Goal: Book appointment/travel/reservation

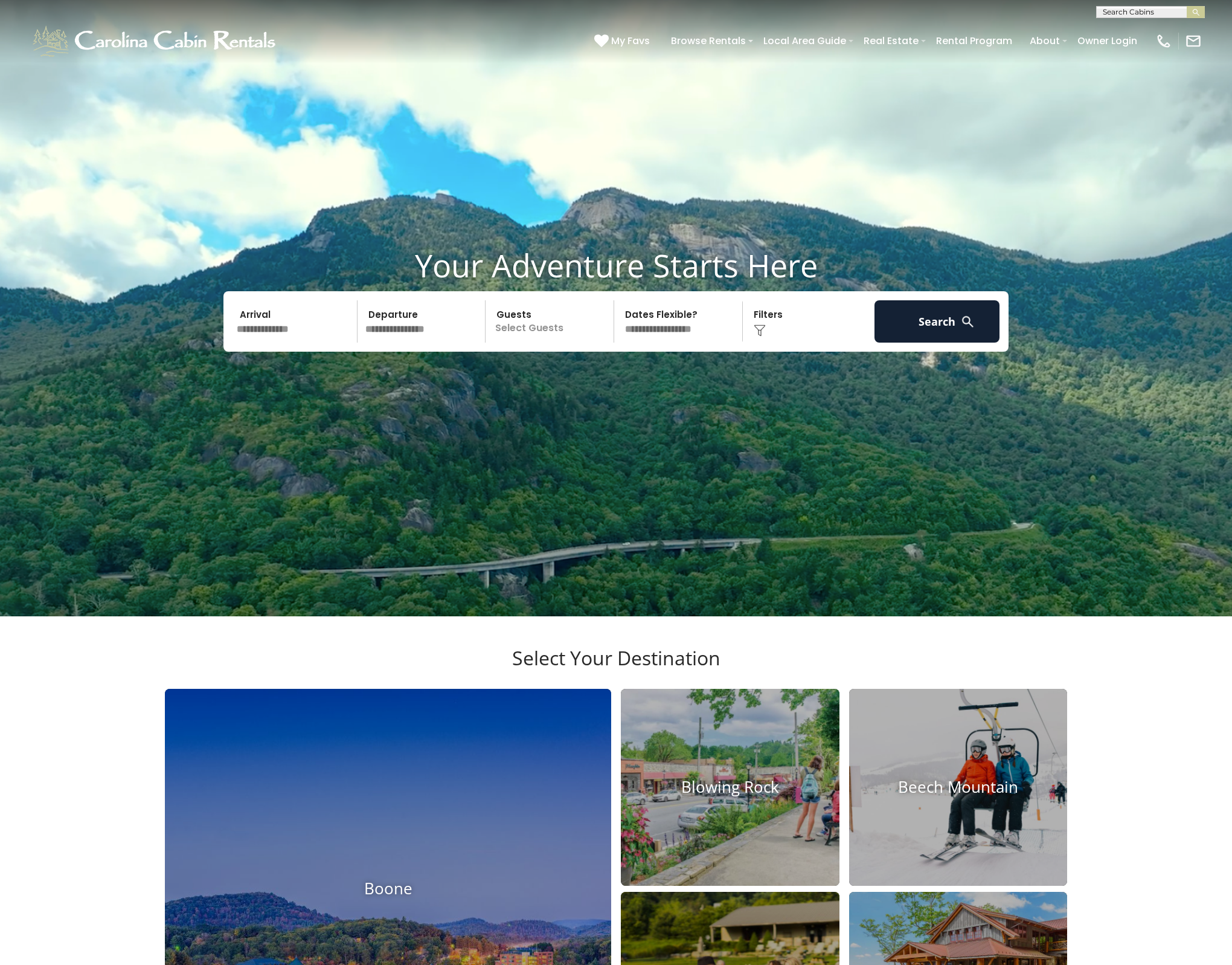
click at [1109, 12] on input "text" at bounding box center [1150, 14] width 106 height 12
type input "***"
click at [1146, 32] on li "Rho do Retreat" at bounding box center [1151, 28] width 108 height 11
click at [1190, 12] on button "submit" at bounding box center [1196, 12] width 18 height 12
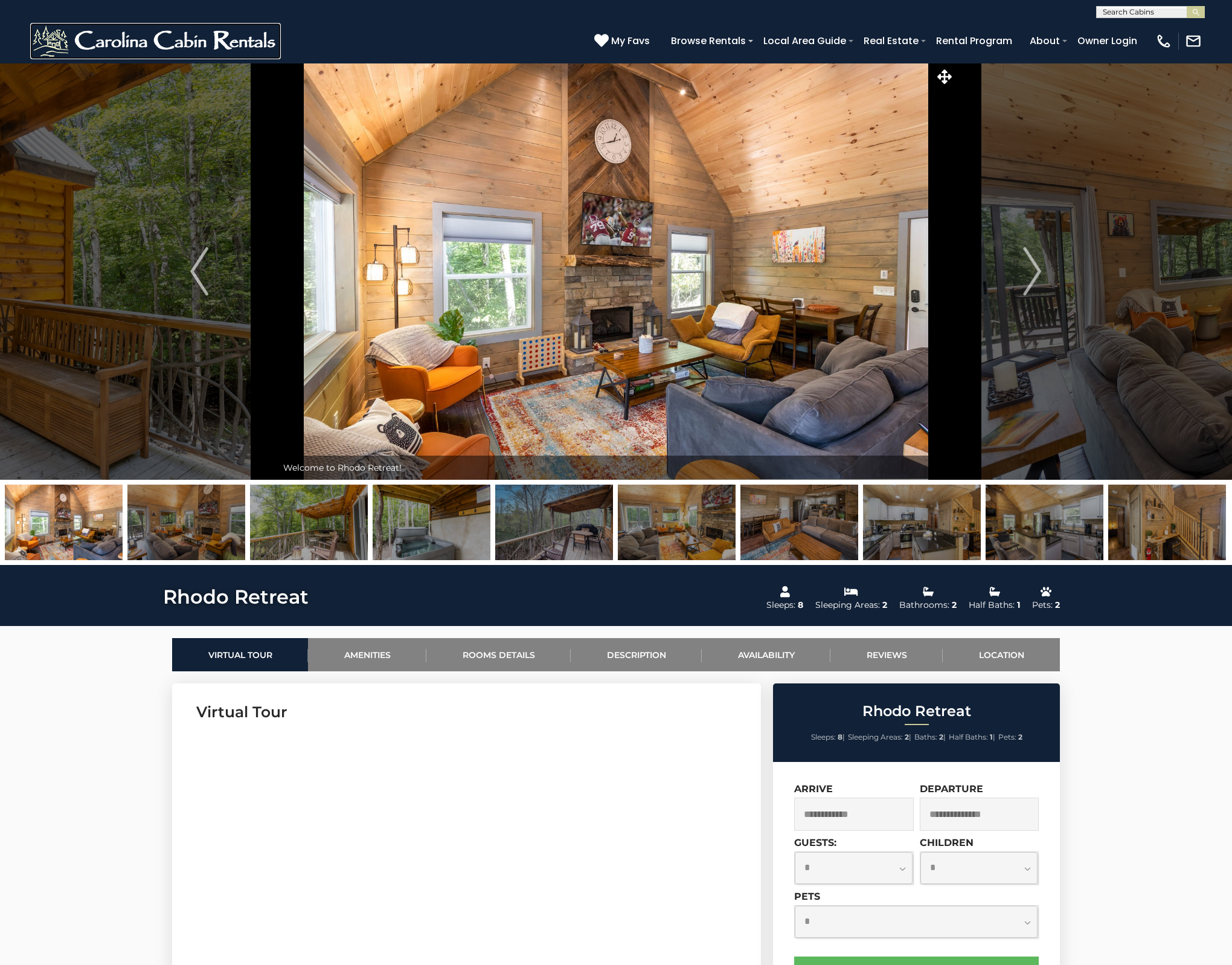
click at [120, 46] on img at bounding box center [155, 41] width 251 height 36
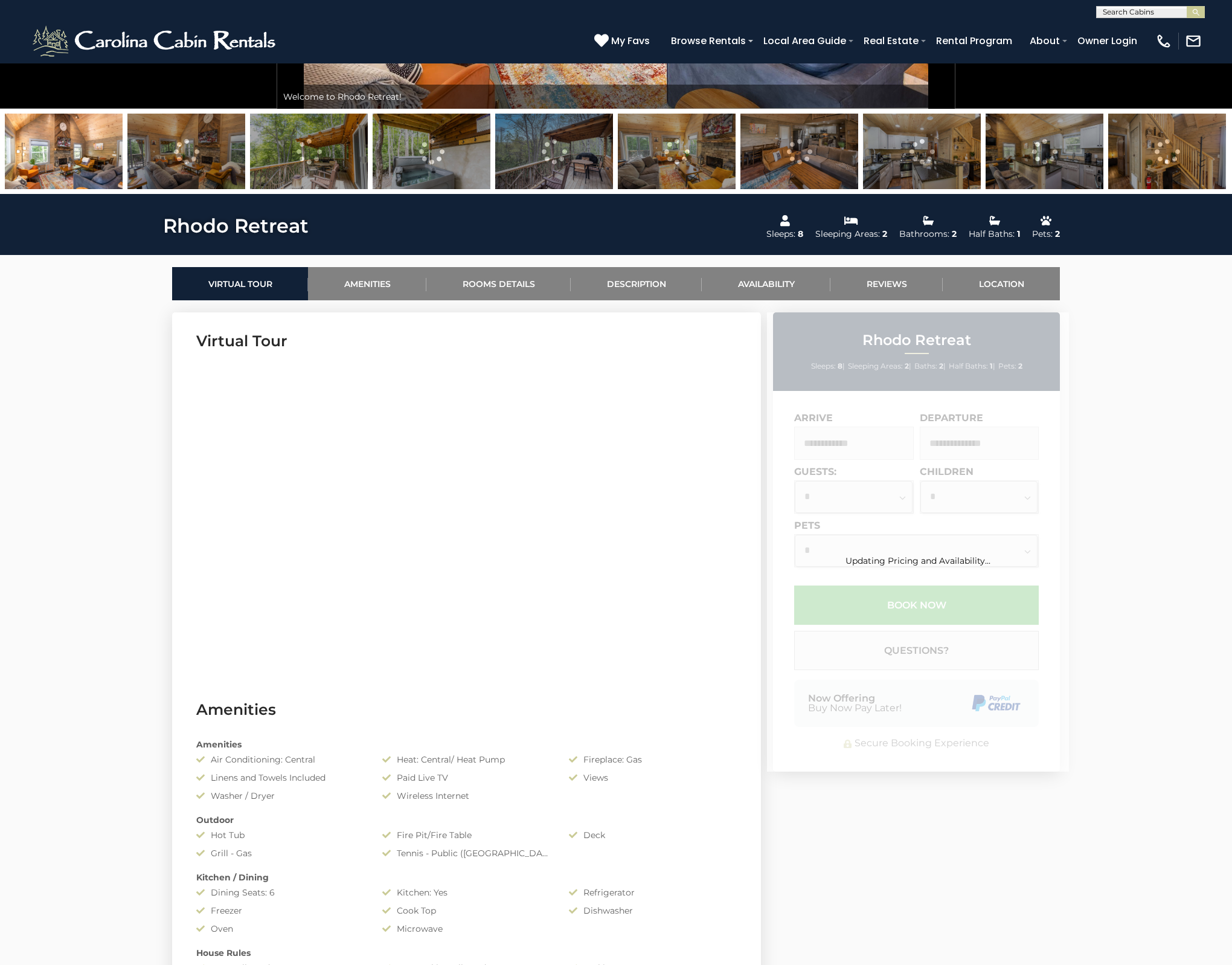
scroll to position [407, 0]
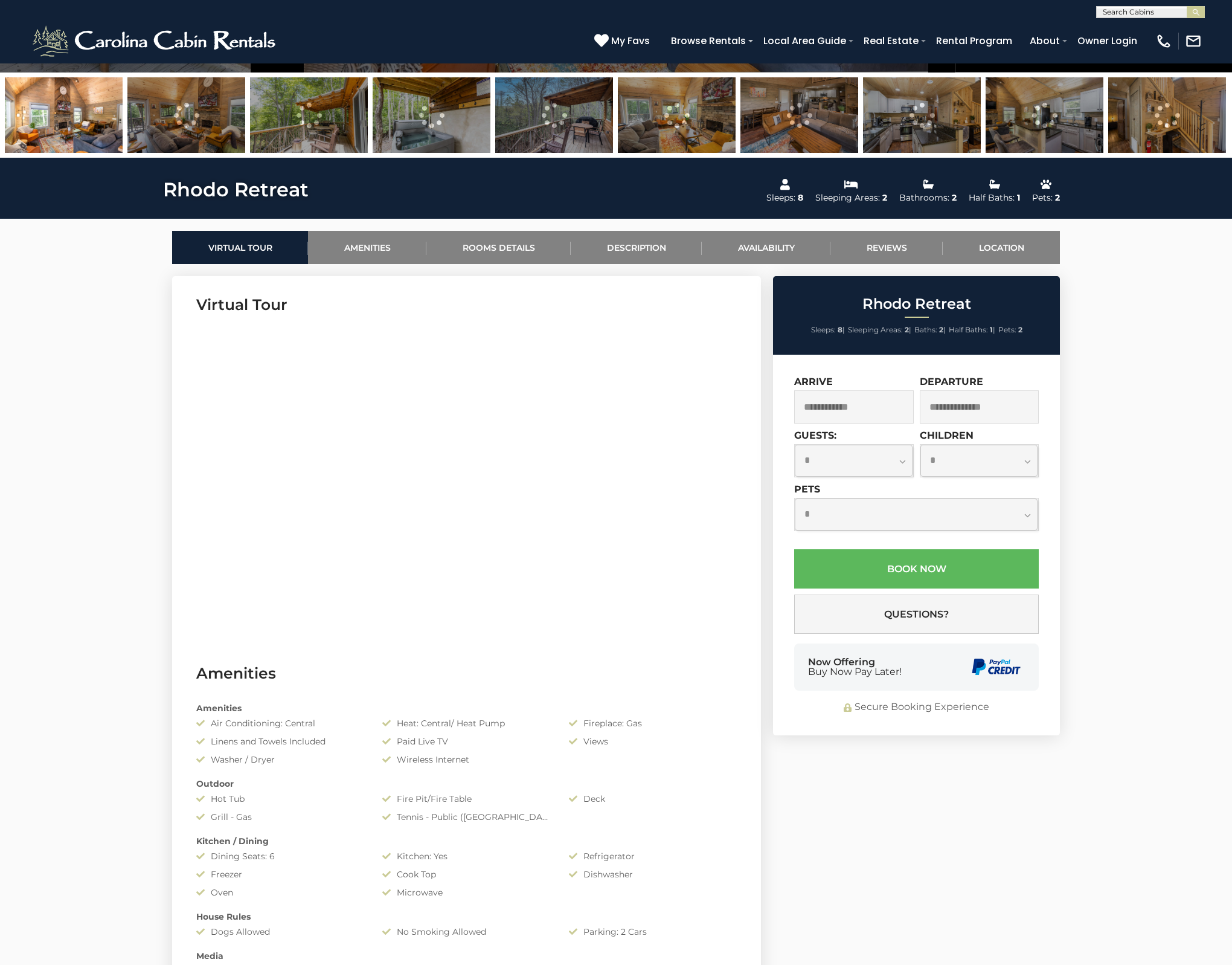
click at [826, 410] on input "text" at bounding box center [854, 407] width 119 height 33
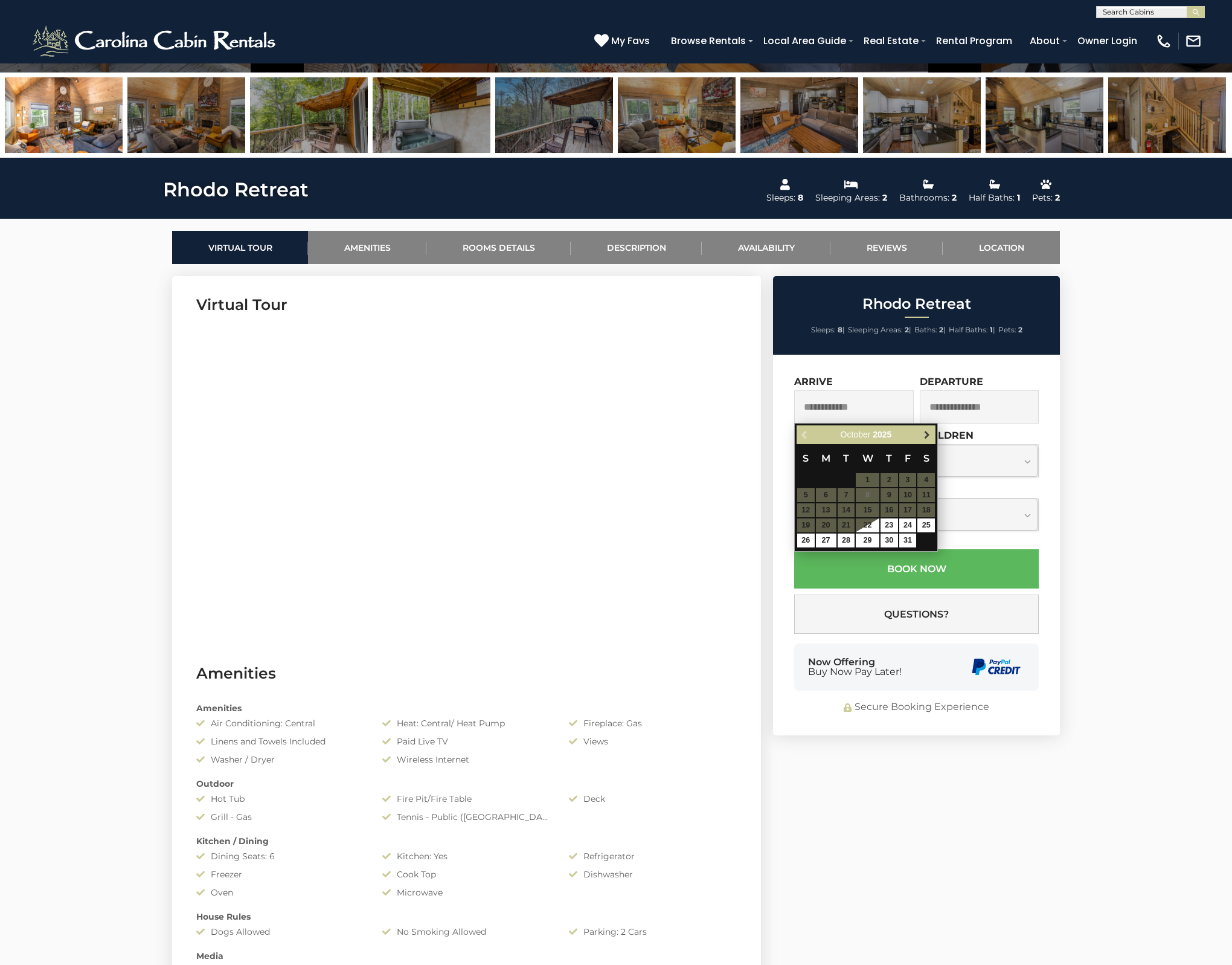
click at [930, 437] on span "Next" at bounding box center [927, 435] width 10 height 10
click at [805, 433] on span "Previous" at bounding box center [805, 435] width 10 height 10
